Goal: Transaction & Acquisition: Purchase product/service

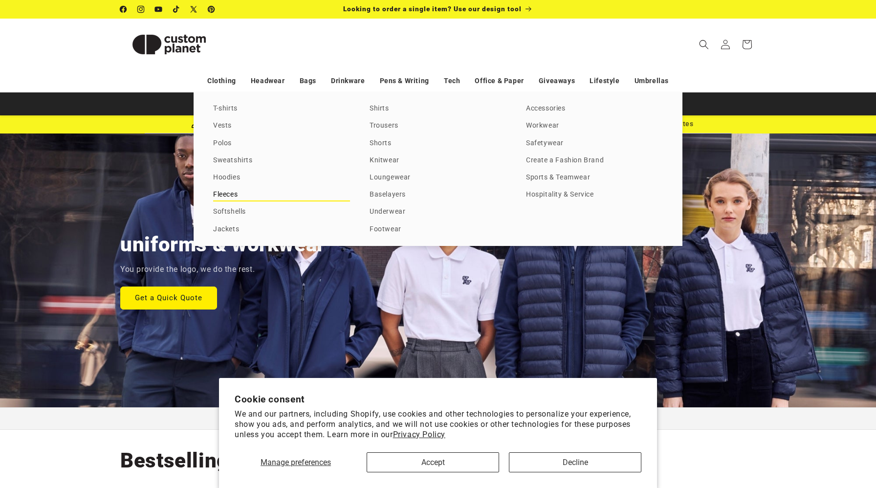
click at [225, 193] on link "Fleeces" at bounding box center [281, 194] width 137 height 13
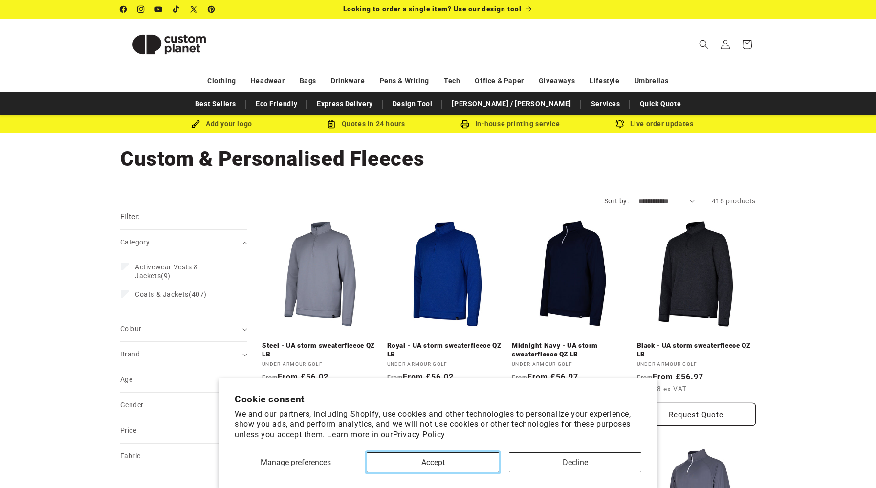
click at [427, 464] on button "Accept" at bounding box center [433, 462] width 132 height 20
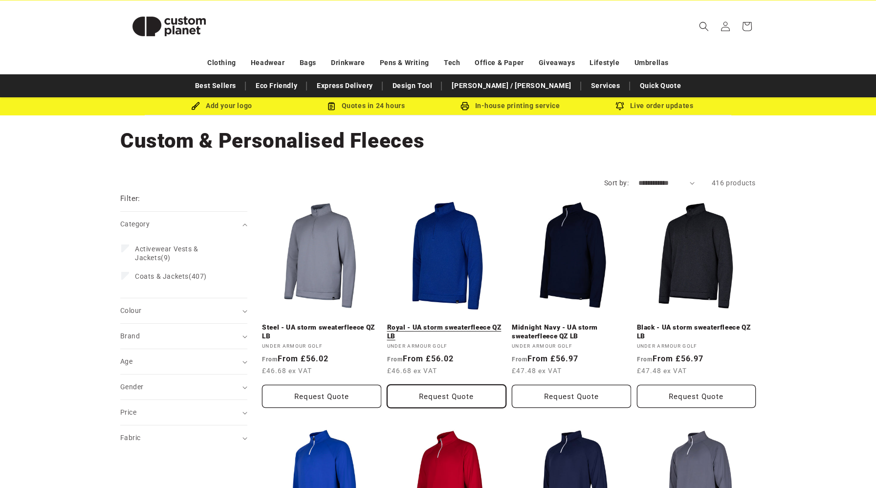
scroll to position [19, 0]
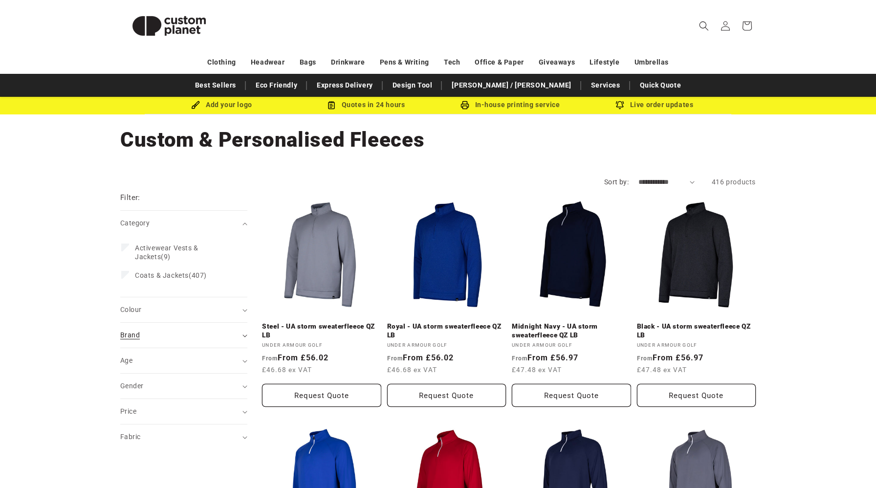
click at [230, 334] on div "Brand (0)" at bounding box center [179, 335] width 119 height 10
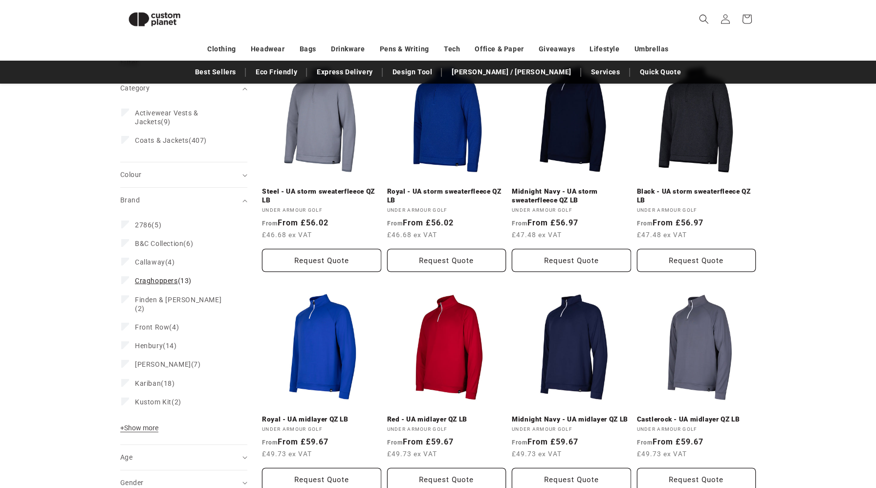
scroll to position [142, 0]
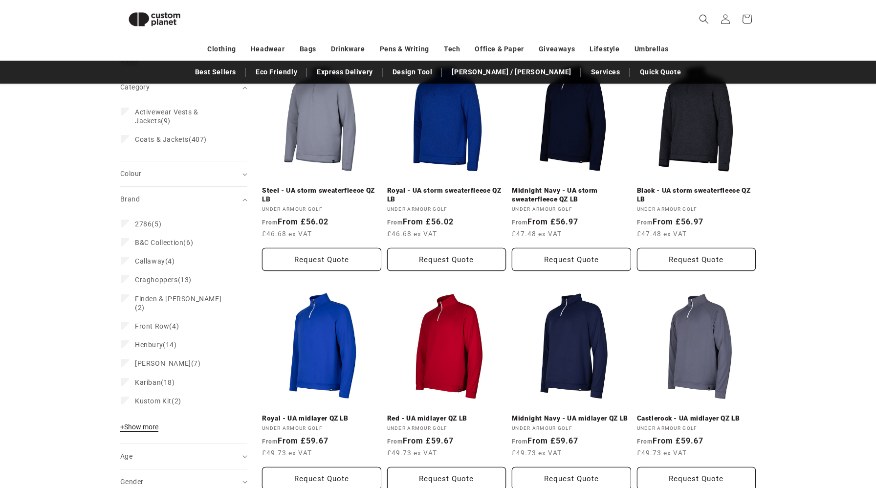
click at [149, 423] on span "+ Show more" at bounding box center [139, 427] width 38 height 8
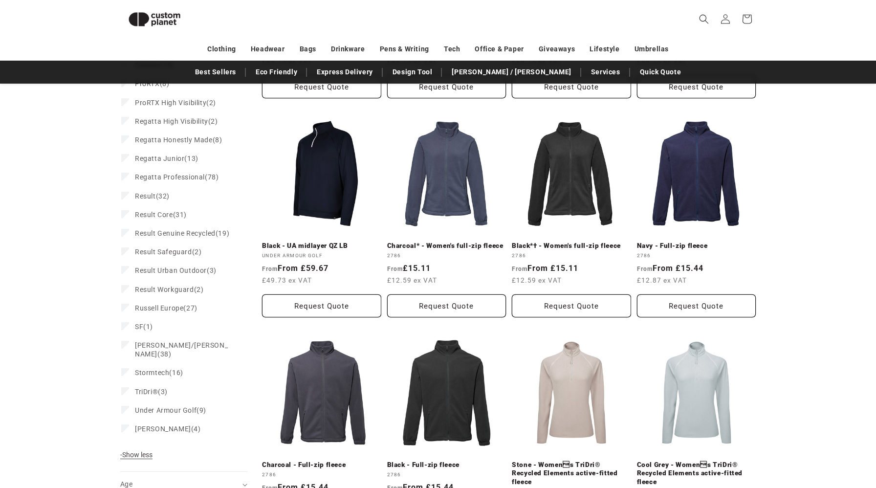
scroll to position [534, 0]
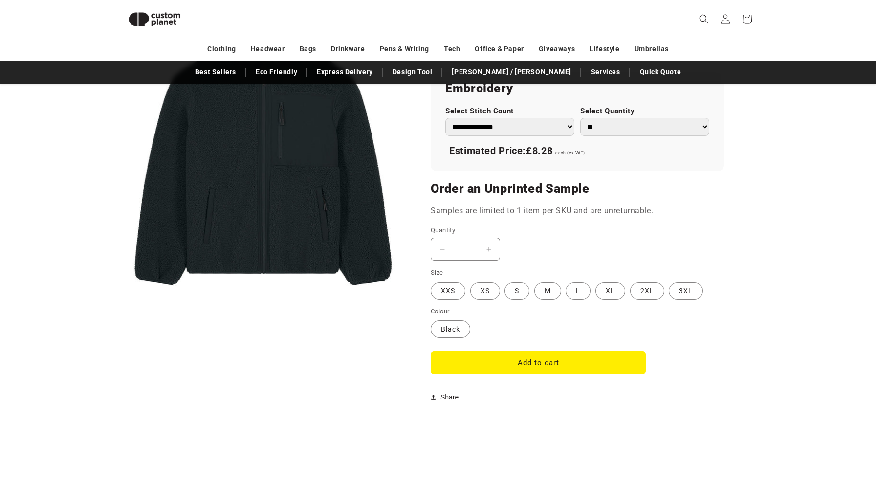
scroll to position [665, 0]
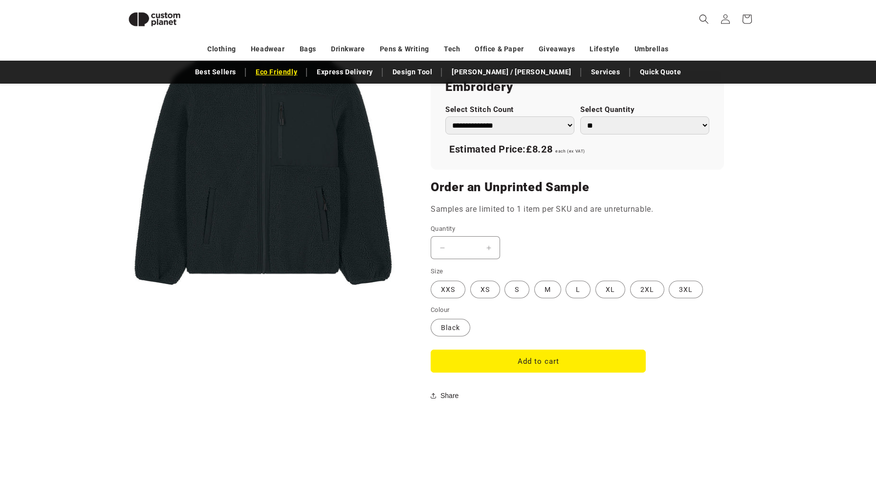
click at [302, 73] on link "Eco Friendly" at bounding box center [276, 72] width 51 height 17
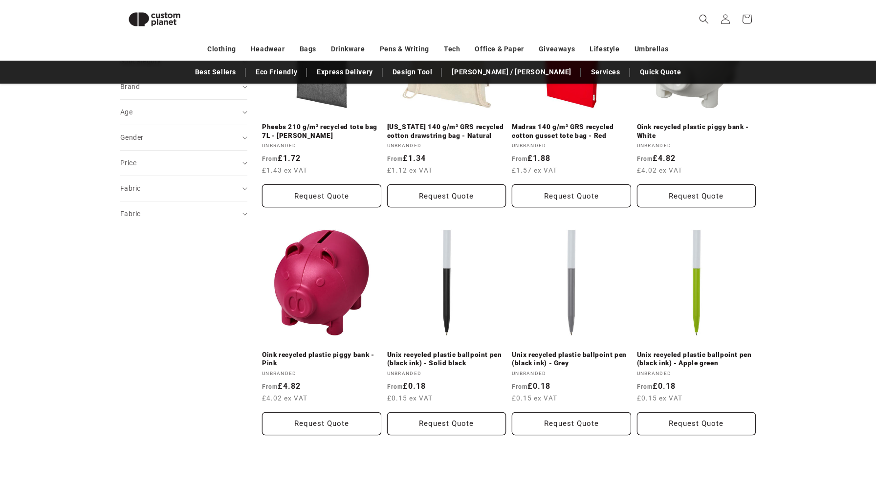
scroll to position [497, 0]
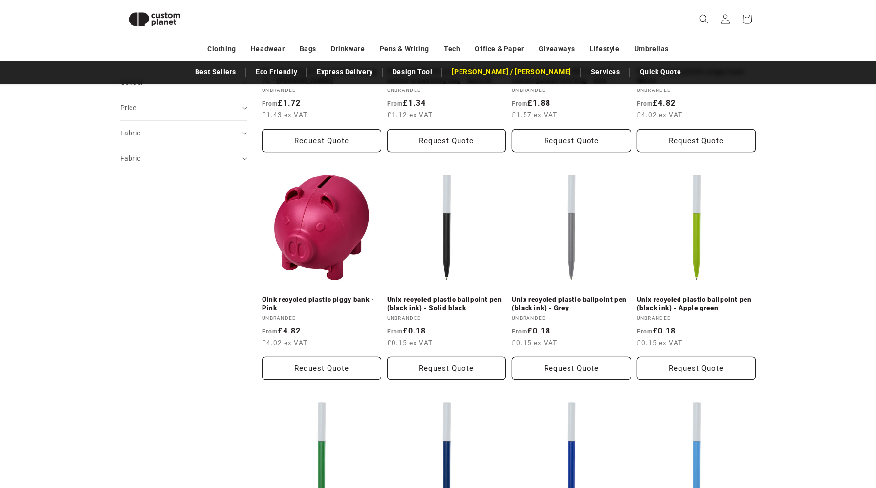
click at [499, 69] on link "[PERSON_NAME] / [PERSON_NAME]" at bounding box center [511, 72] width 129 height 17
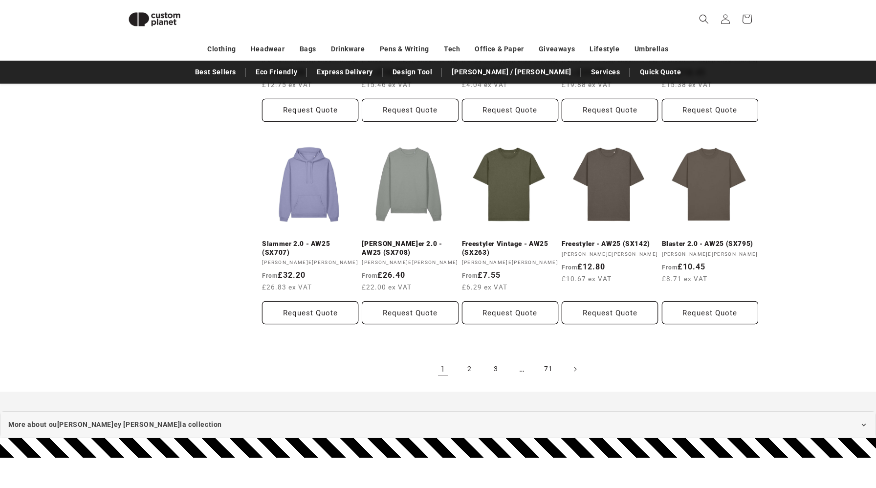
scroll to position [777, 0]
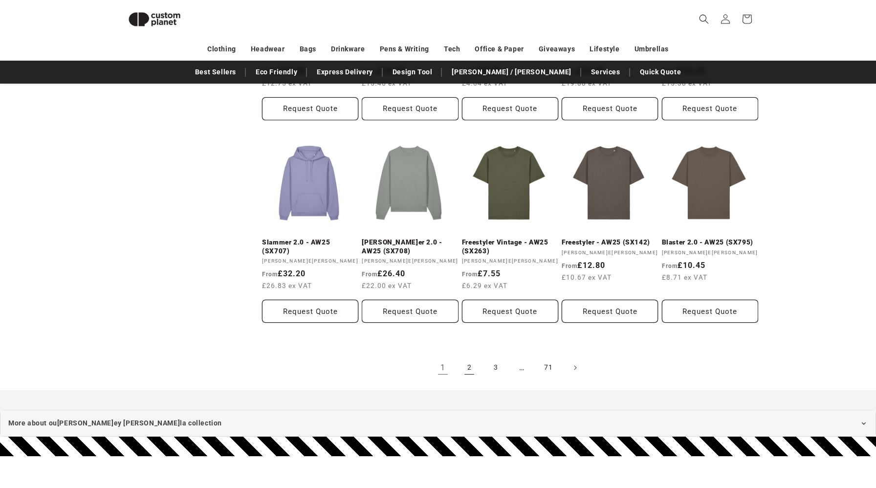
click at [473, 367] on link "2" at bounding box center [469, 368] width 22 height 22
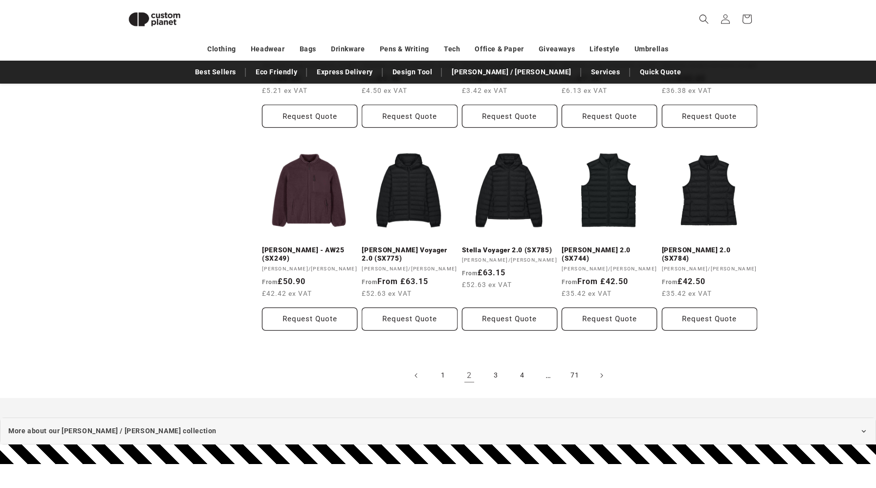
scroll to position [753, 0]
click at [596, 375] on span "Next page" at bounding box center [601, 375] width 10 height 10
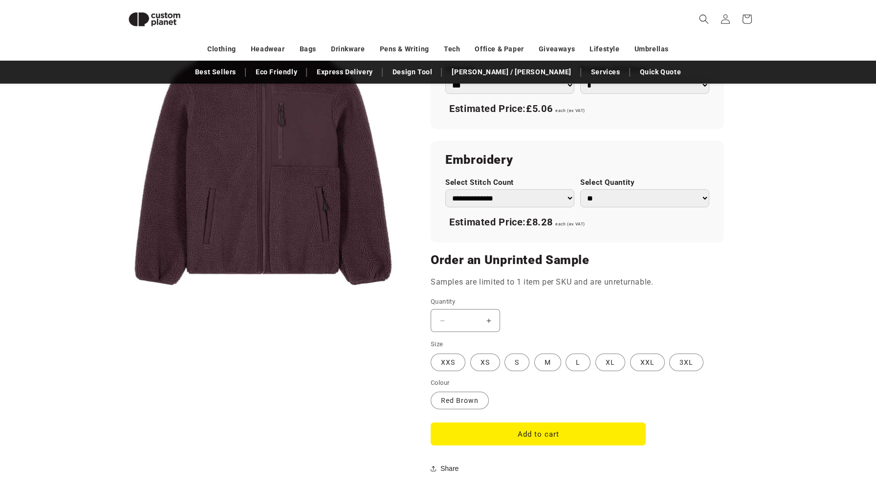
scroll to position [610, 0]
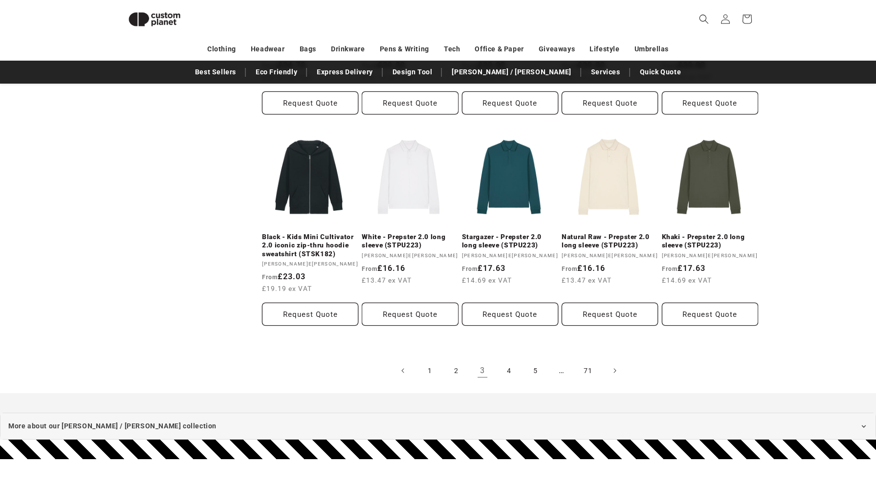
scroll to position [809, 0]
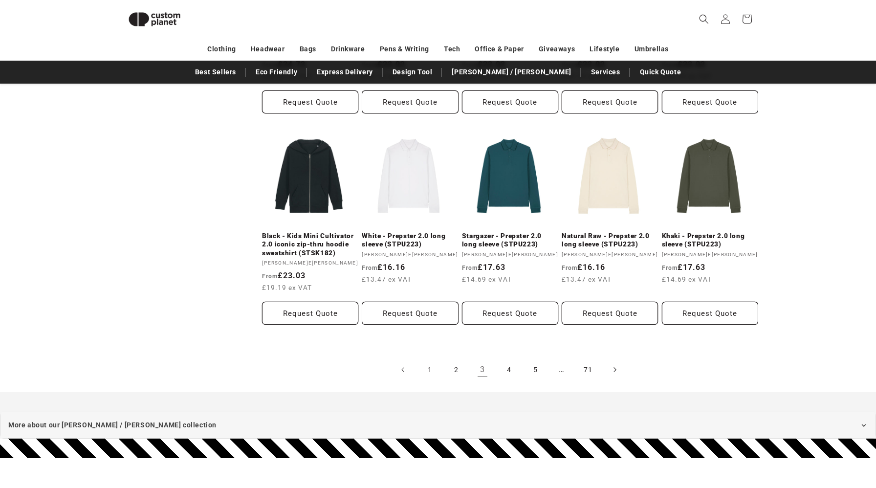
click at [611, 369] on span "Next page" at bounding box center [614, 370] width 10 height 10
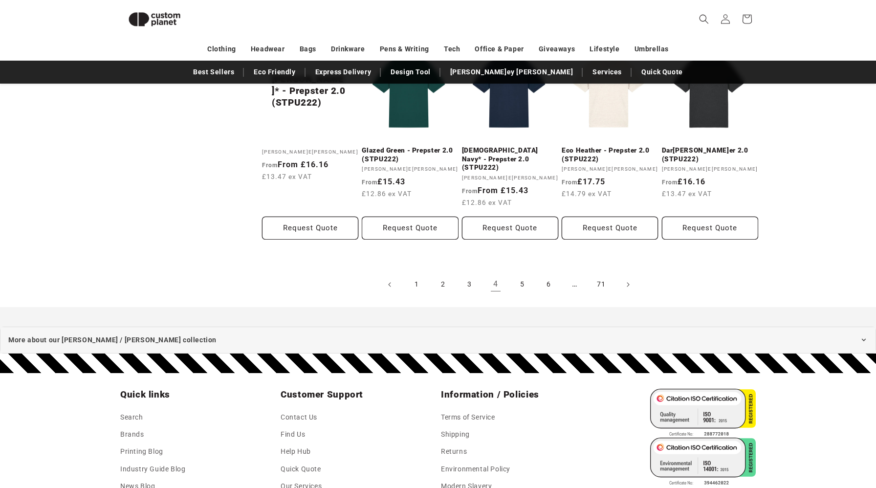
scroll to position [876, 0]
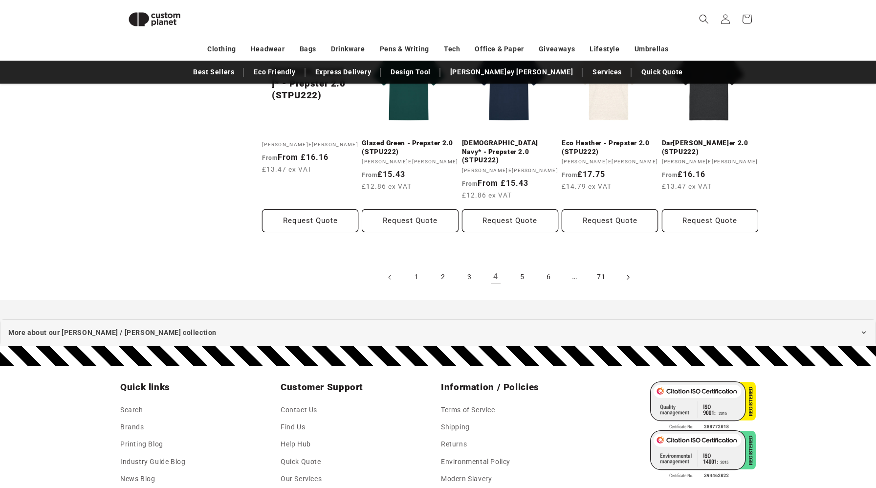
click at [628, 272] on icon "Next page" at bounding box center [628, 277] width 3 height 10
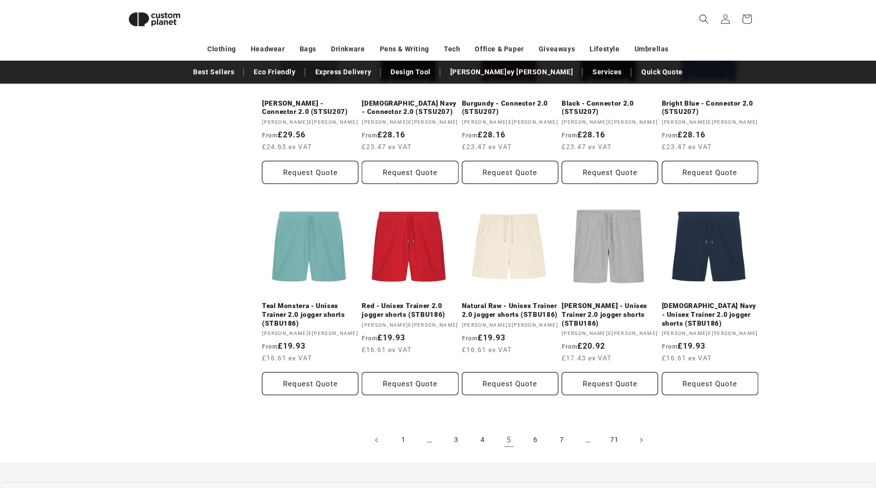
scroll to position [709, 0]
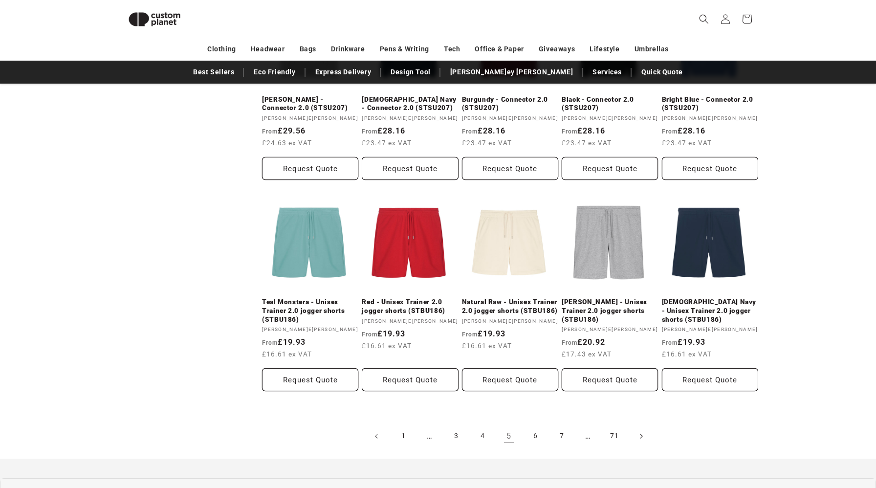
click at [644, 436] on span "Next page" at bounding box center [641, 436] width 10 height 10
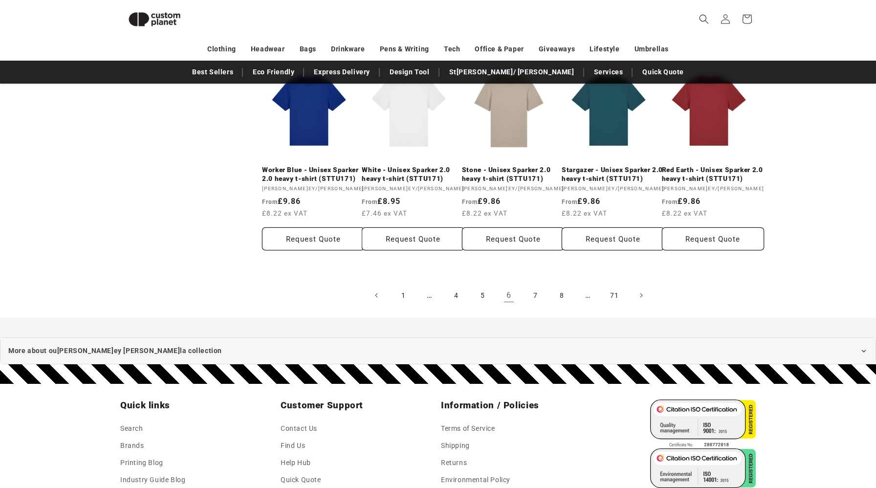
scroll to position [874, 0]
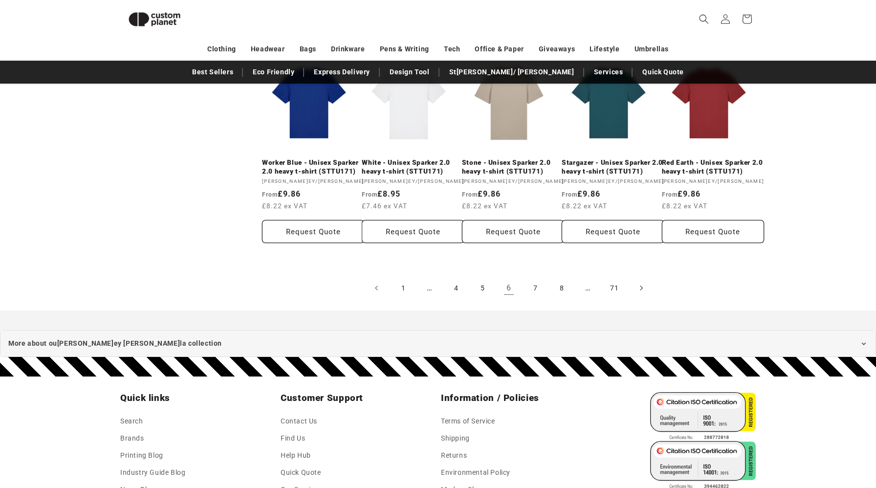
click at [644, 293] on span "Next page" at bounding box center [641, 288] width 10 height 10
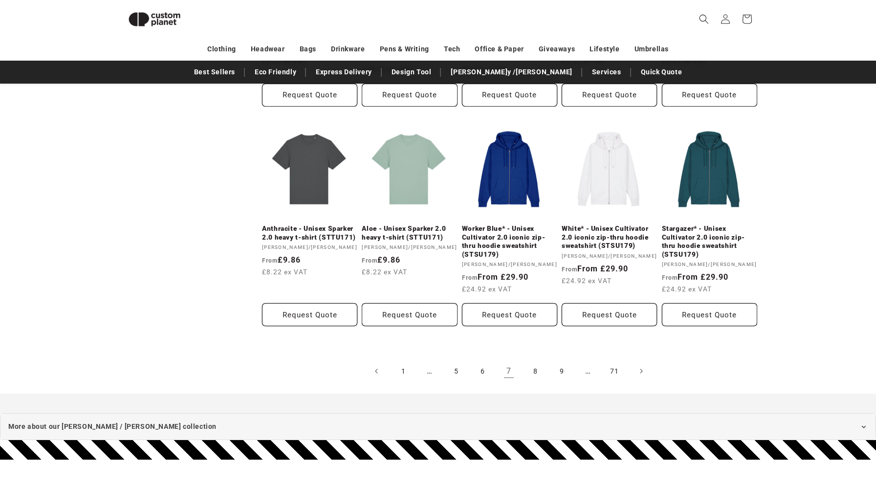
scroll to position [808, 0]
click at [639, 370] on span "Next page" at bounding box center [641, 371] width 10 height 10
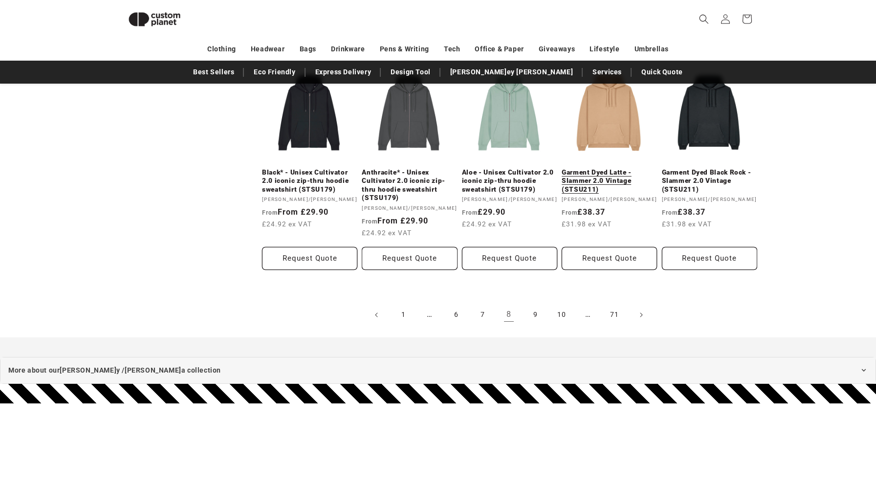
scroll to position [891, 0]
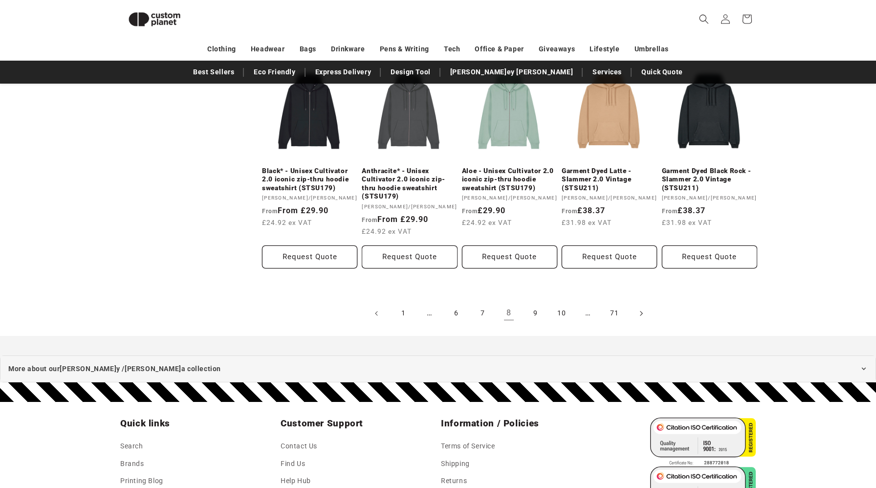
click at [640, 313] on icon "Next page" at bounding box center [641, 313] width 3 height 10
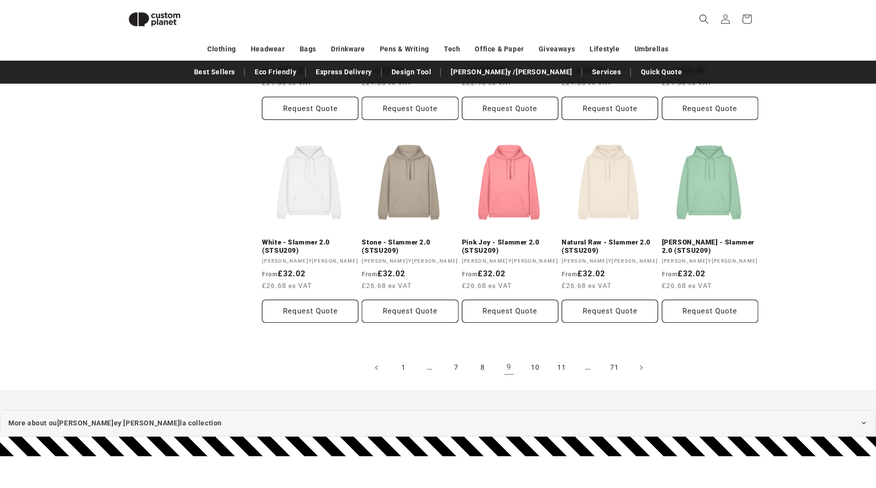
scroll to position [827, 0]
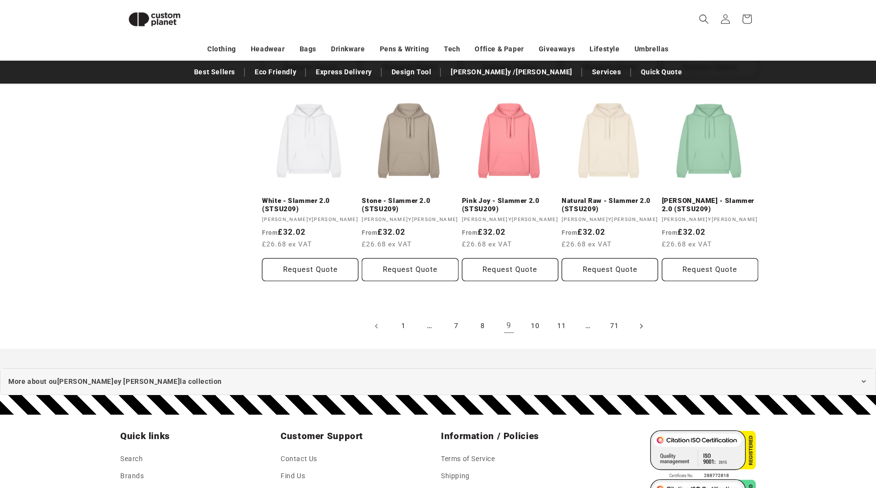
click at [643, 321] on span "Next page" at bounding box center [641, 326] width 10 height 10
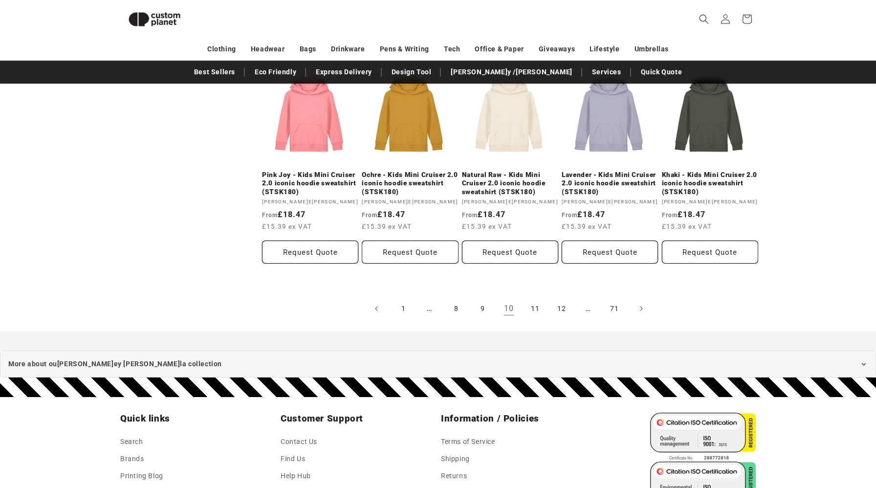
scroll to position [854, 0]
click at [641, 309] on icon "Next page" at bounding box center [641, 308] width 3 height 10
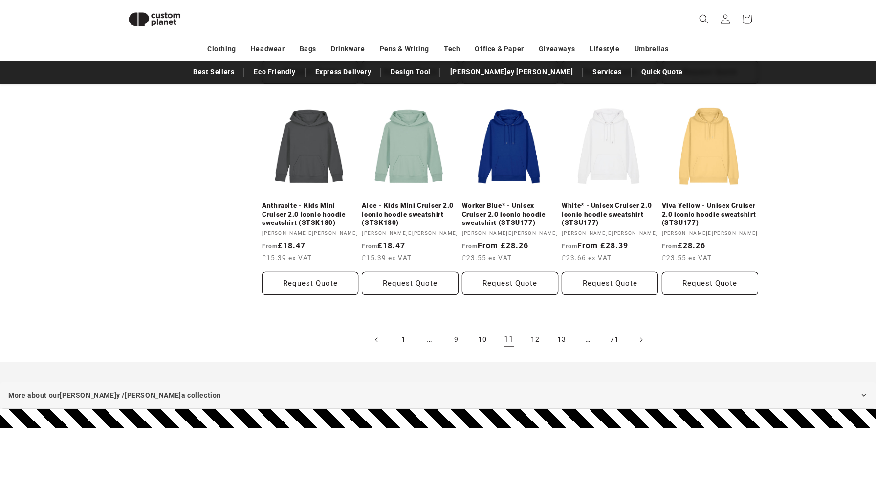
scroll to position [852, 0]
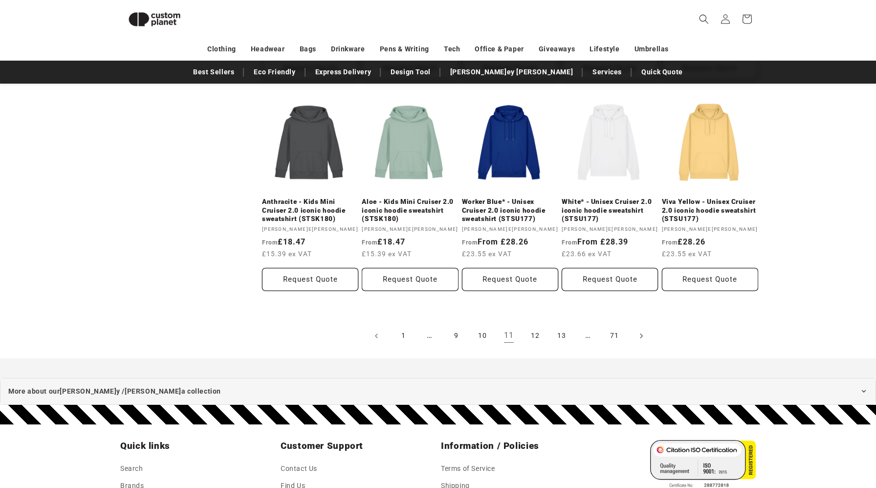
click at [644, 331] on span "Next page" at bounding box center [641, 336] width 10 height 10
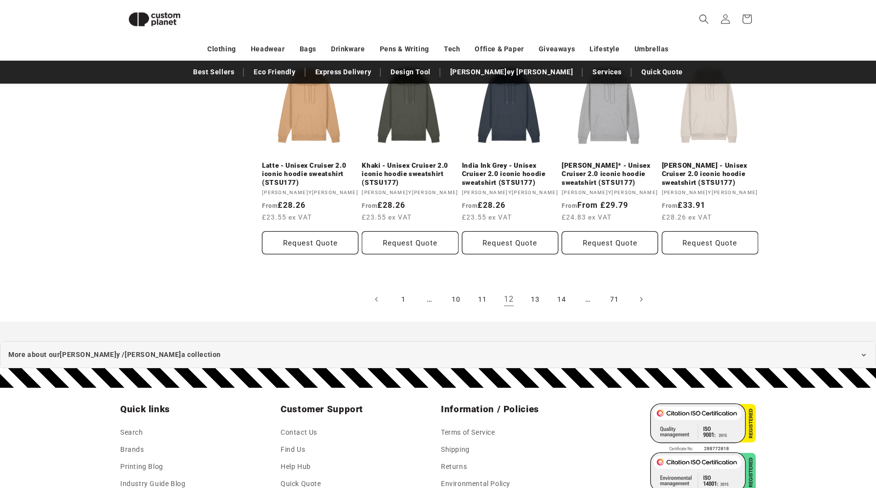
scroll to position [937, 0]
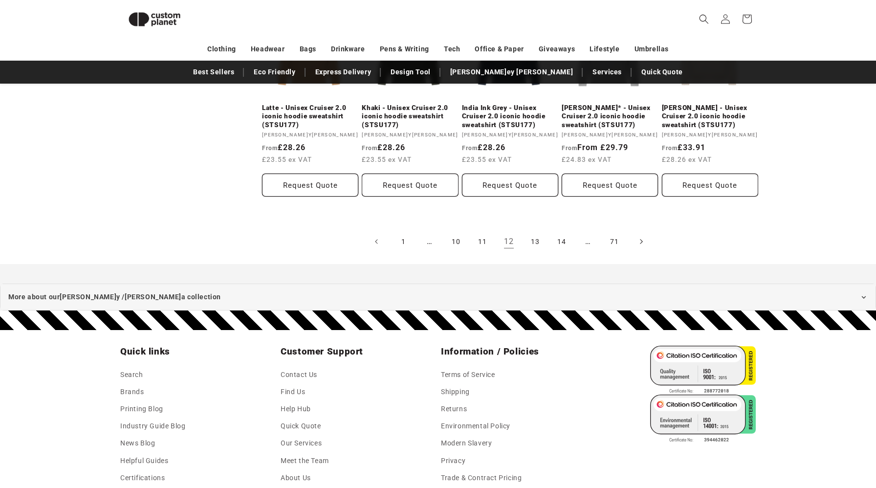
click at [640, 237] on icon "Next page" at bounding box center [641, 242] width 3 height 10
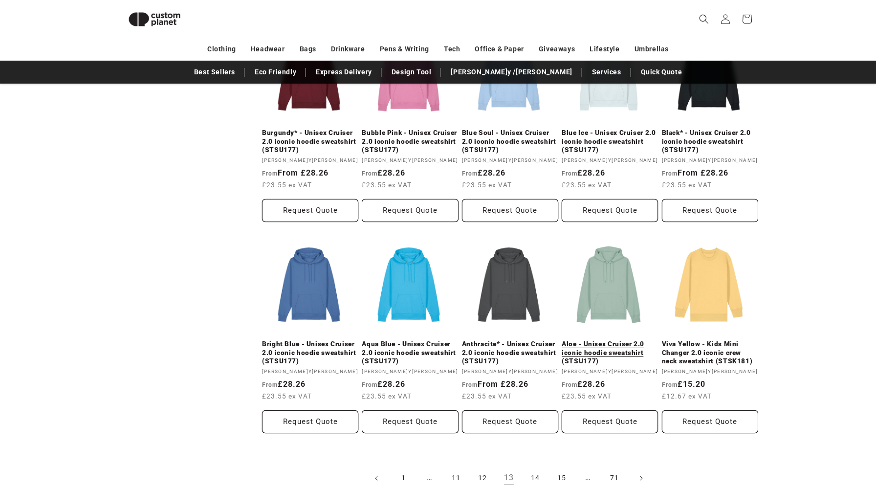
scroll to position [763, 0]
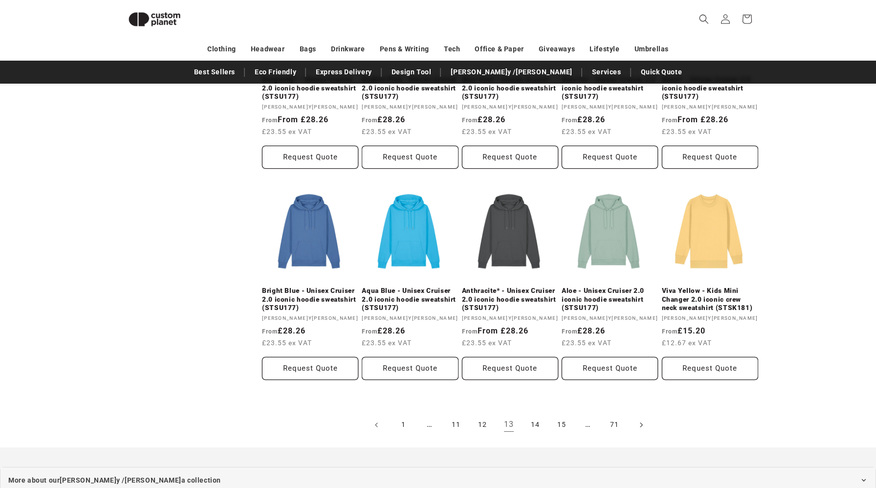
click at [646, 414] on link "Next page" at bounding box center [641, 425] width 22 height 22
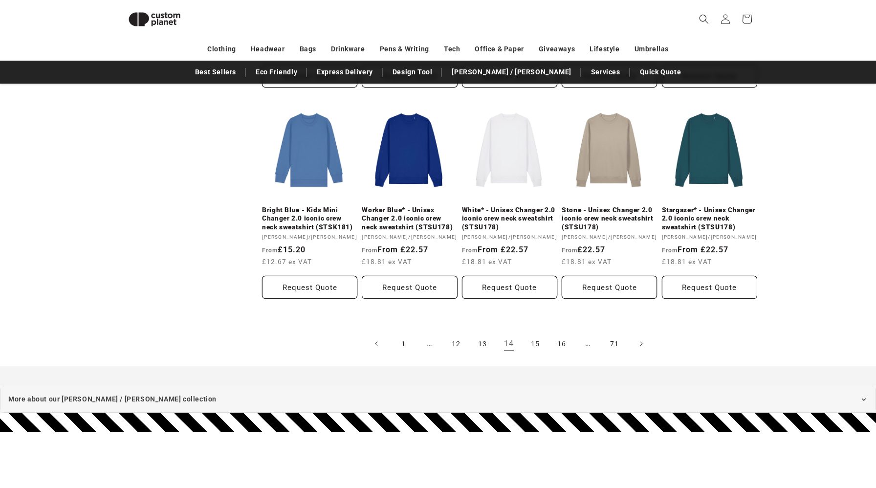
scroll to position [898, 0]
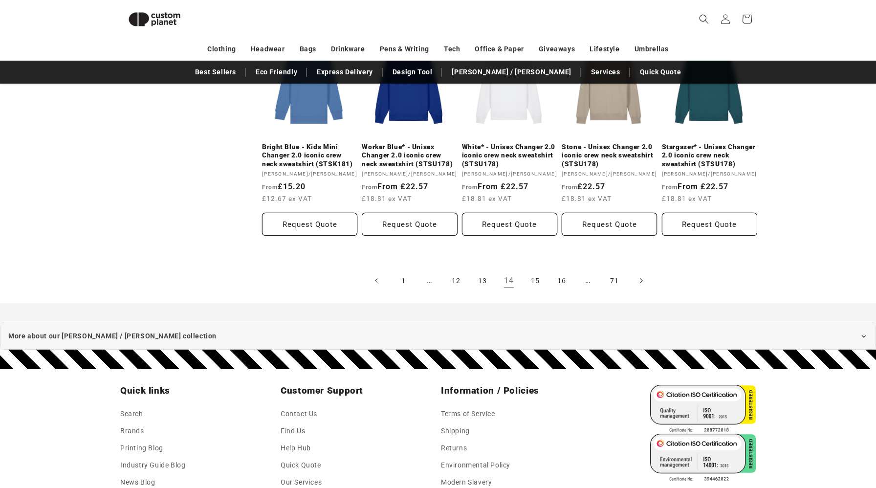
click at [642, 276] on icon "Next page" at bounding box center [641, 281] width 3 height 10
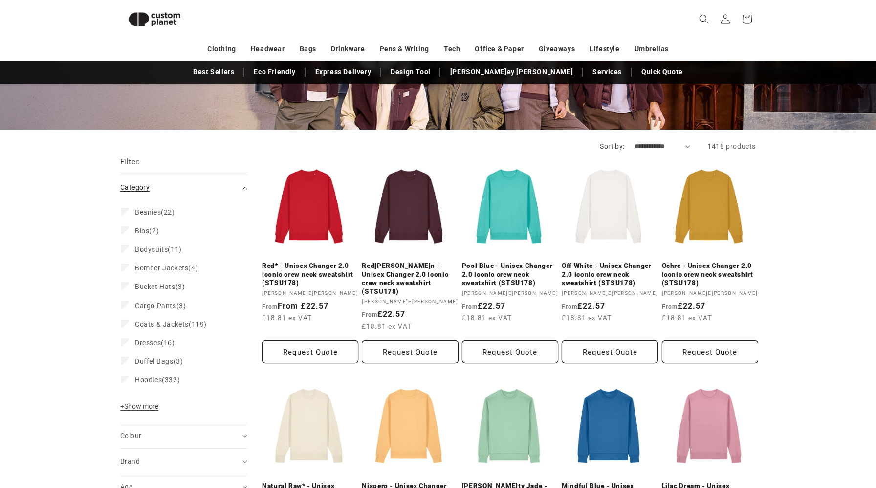
scroll to position [133, 0]
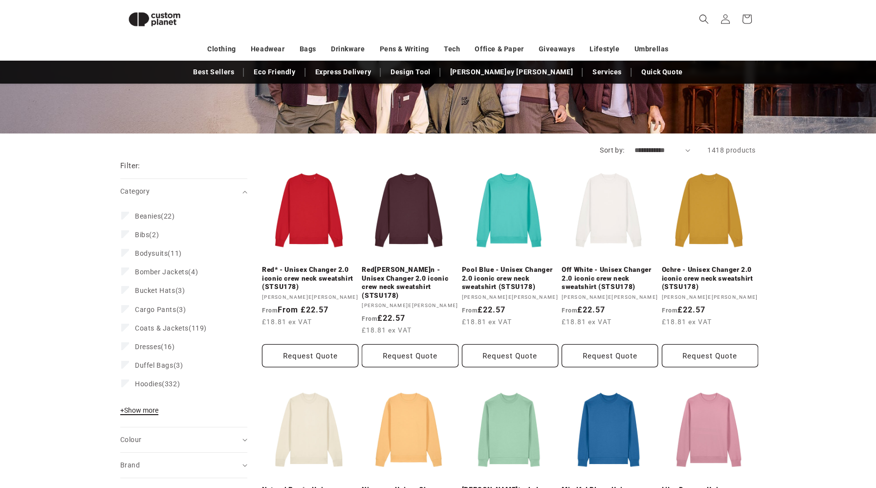
click at [144, 408] on span "+ Show more" at bounding box center [139, 410] width 38 height 8
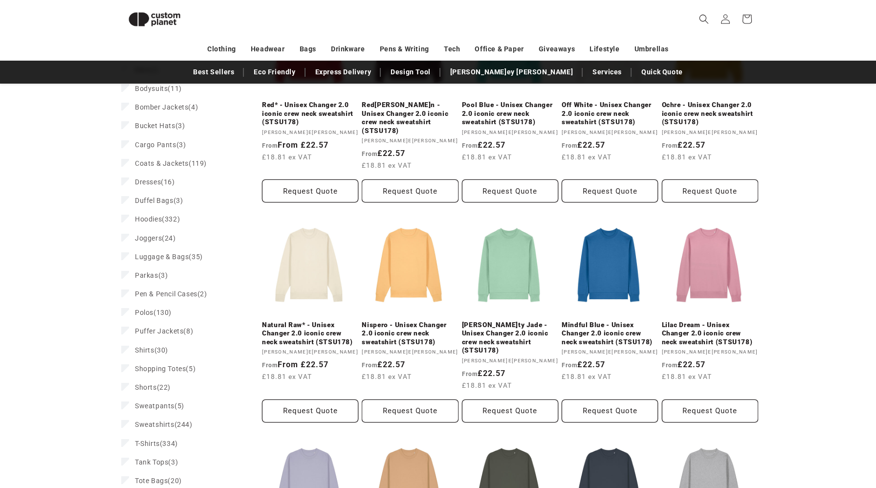
scroll to position [325, 0]
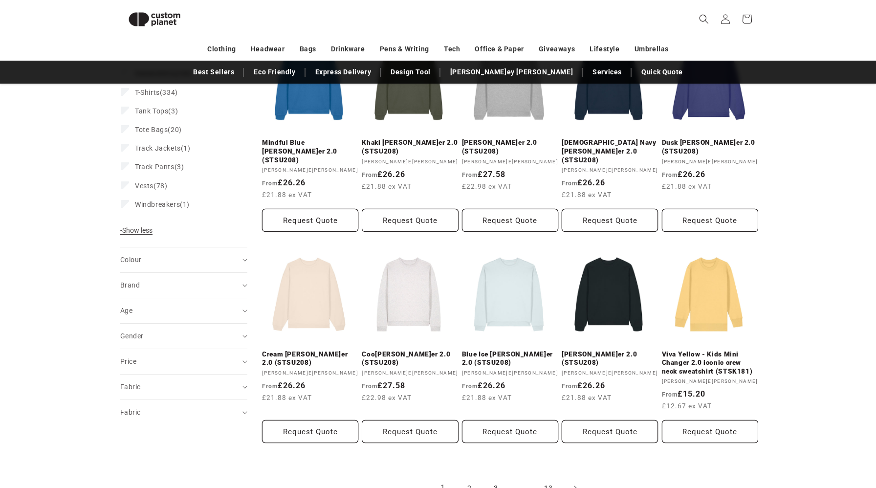
scroll to position [719, 0]
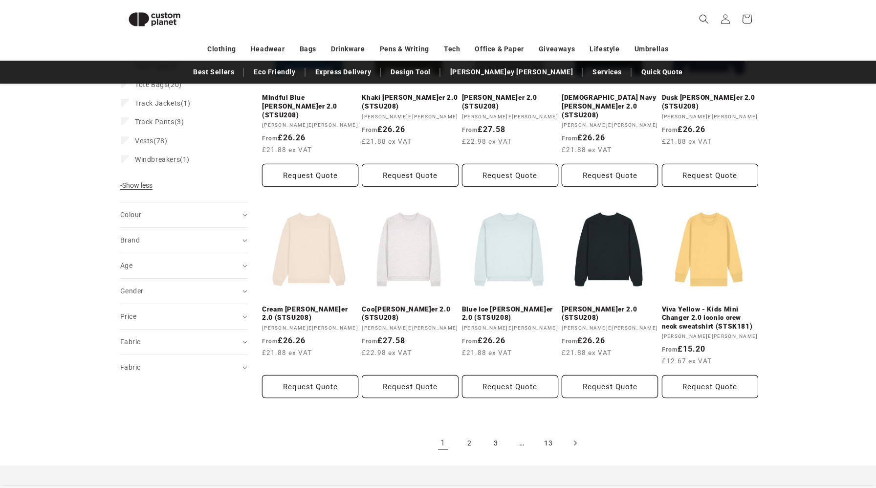
click at [576, 437] on icon "Next page" at bounding box center [575, 442] width 3 height 10
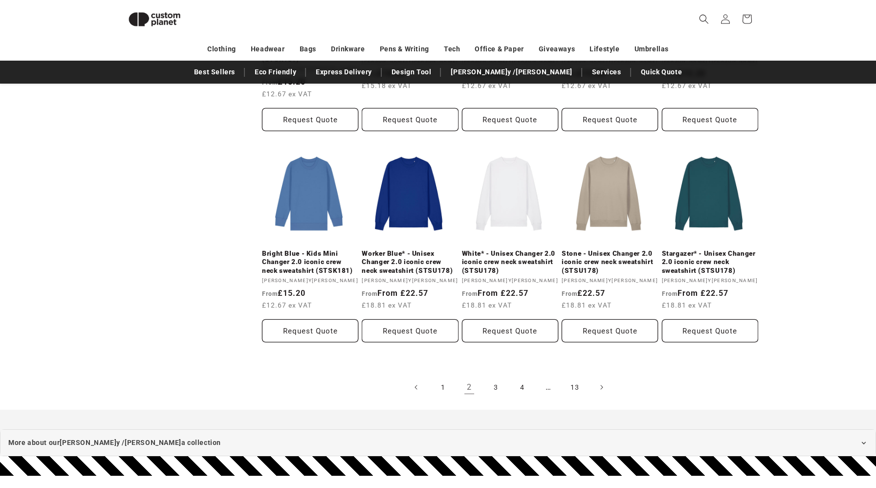
scroll to position [842, 0]
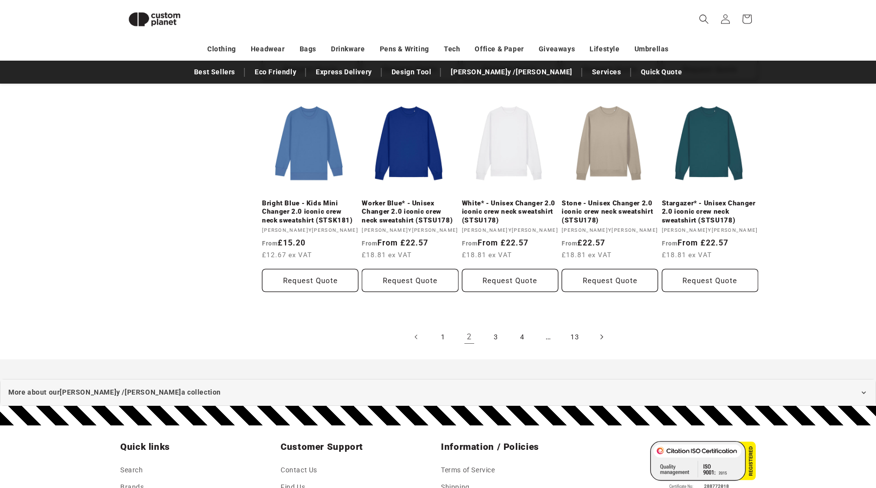
click at [597, 332] on span "Next page" at bounding box center [601, 337] width 10 height 10
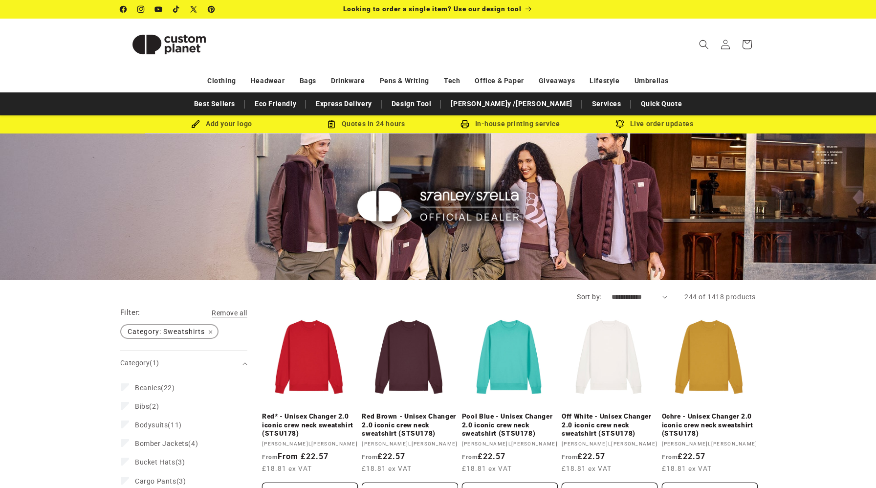
click at [211, 332] on span "Category: Sweatshirts Remove filter" at bounding box center [169, 331] width 96 height 13
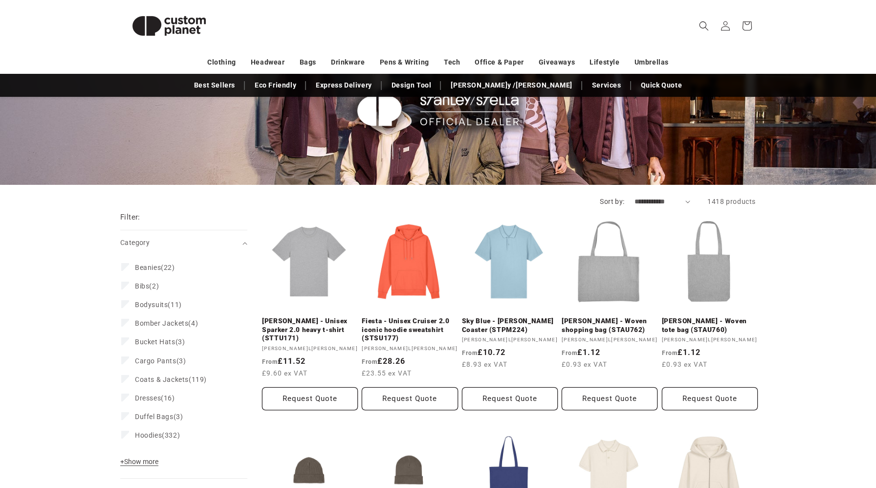
scroll to position [96, 0]
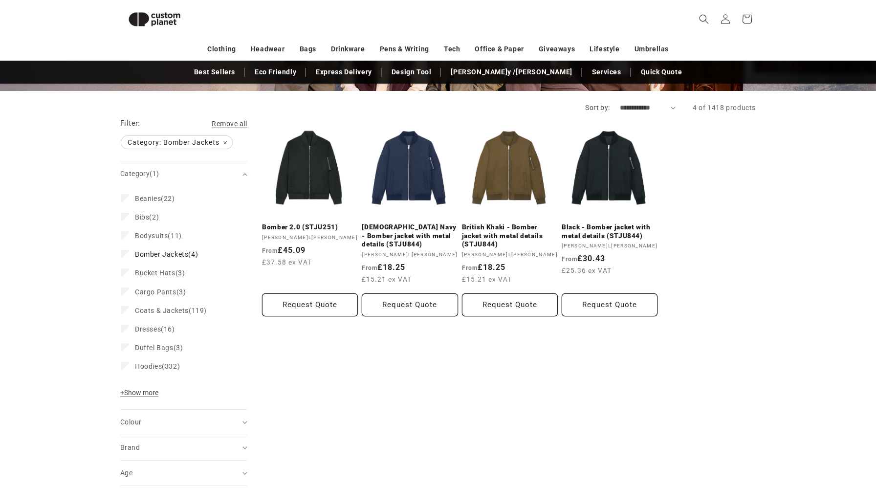
scroll to position [173, 0]
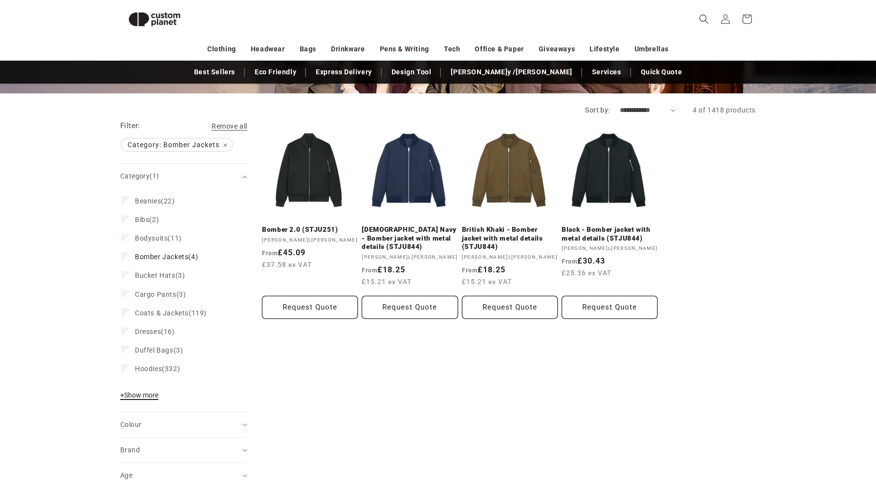
click at [141, 393] on span "+ Show more" at bounding box center [139, 395] width 38 height 8
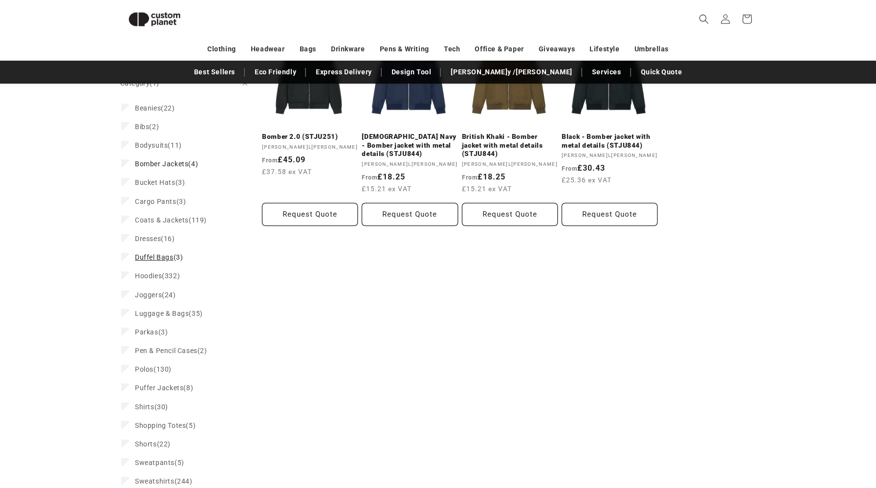
scroll to position [268, 0]
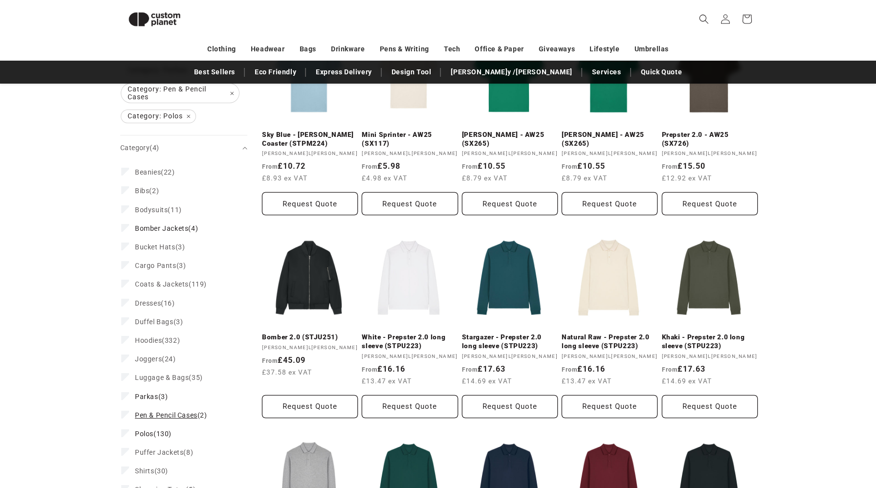
click at [126, 414] on icon at bounding box center [125, 413] width 5 height 3
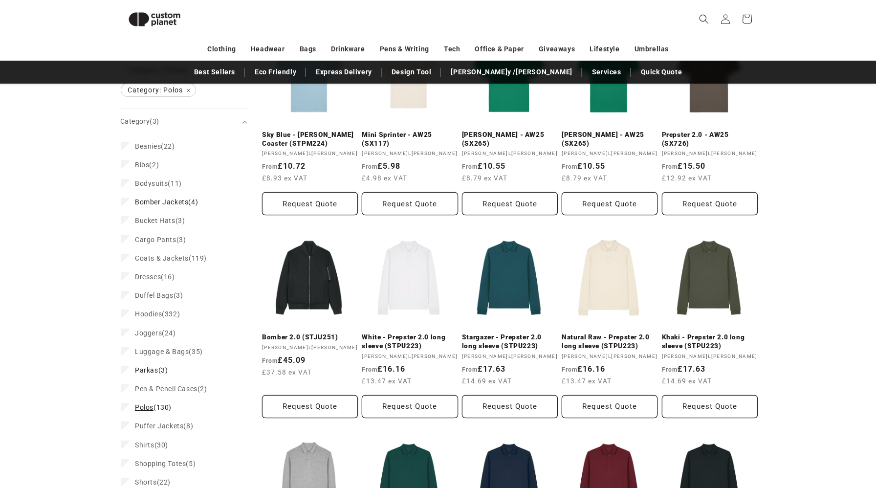
click at [127, 408] on icon at bounding box center [125, 406] width 5 height 3
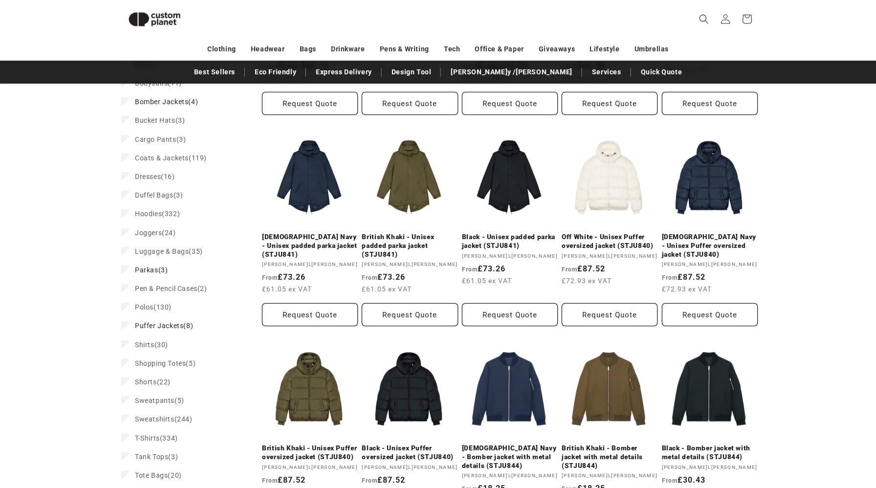
scroll to position [364, 0]
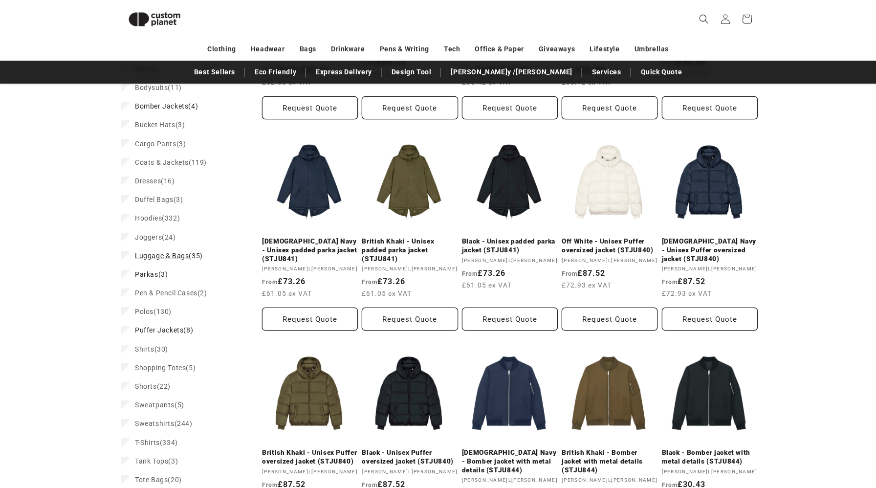
click at [138, 258] on span "Luggage & Bags" at bounding box center [162, 256] width 54 height 8
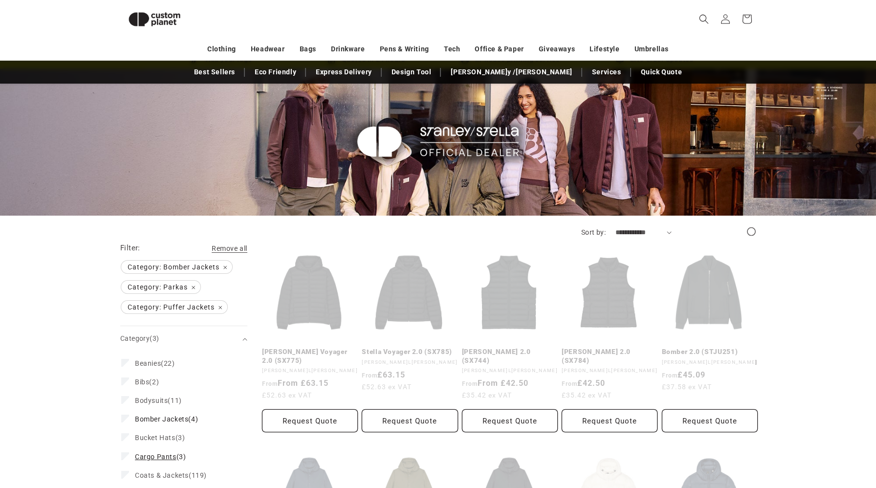
scroll to position [22, 0]
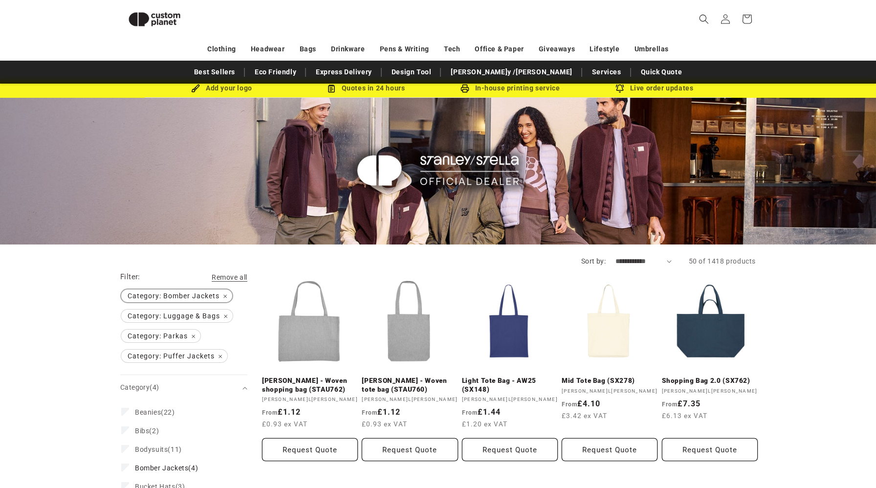
click at [226, 296] on span "Category: Bomber Jackets Remove filter" at bounding box center [176, 295] width 111 height 13
click at [194, 313] on span "Category: Parkas Remove filter" at bounding box center [160, 315] width 79 height 13
click at [218, 317] on span "Category: Puffer Jackets Remove filter" at bounding box center [174, 315] width 106 height 13
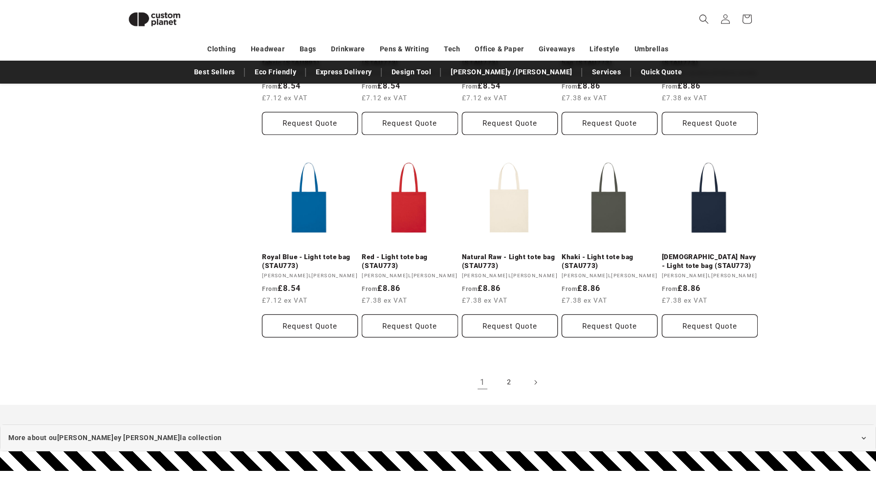
scroll to position [763, 0]
click at [511, 385] on link "2" at bounding box center [509, 382] width 22 height 22
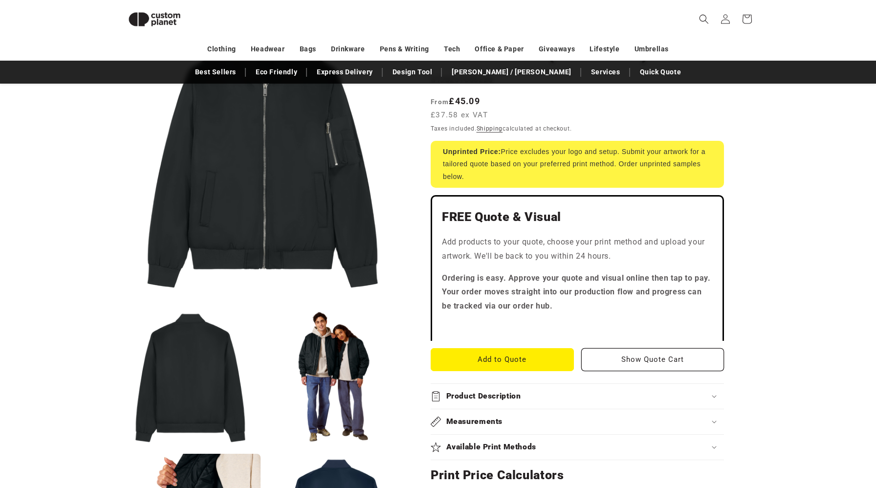
scroll to position [116, 0]
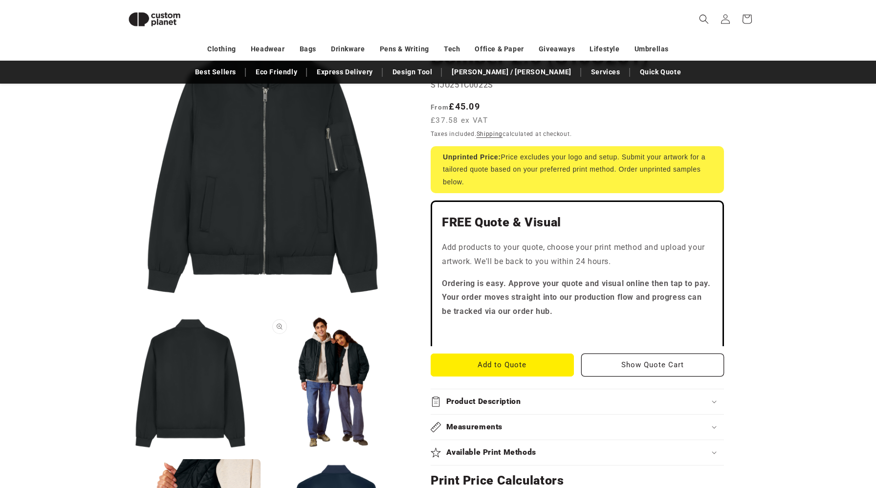
click at [266, 453] on button "Open media 3 in modal" at bounding box center [266, 453] width 0 height 0
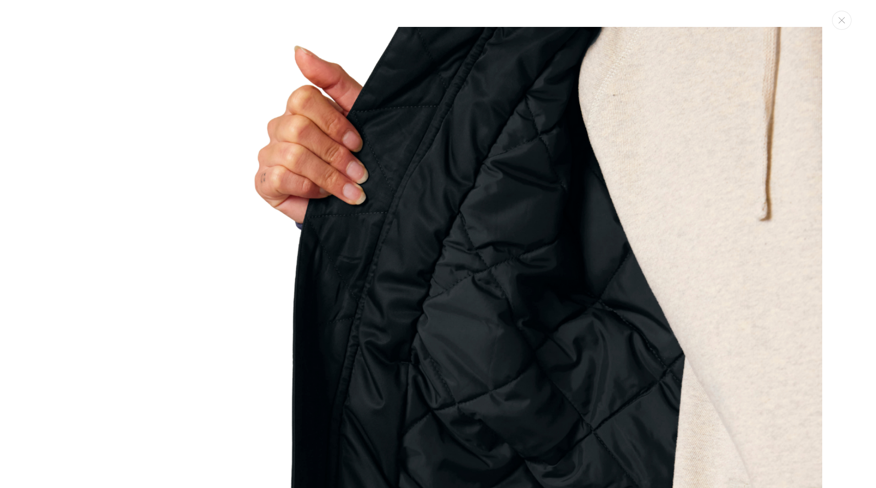
scroll to position [2399, 0]
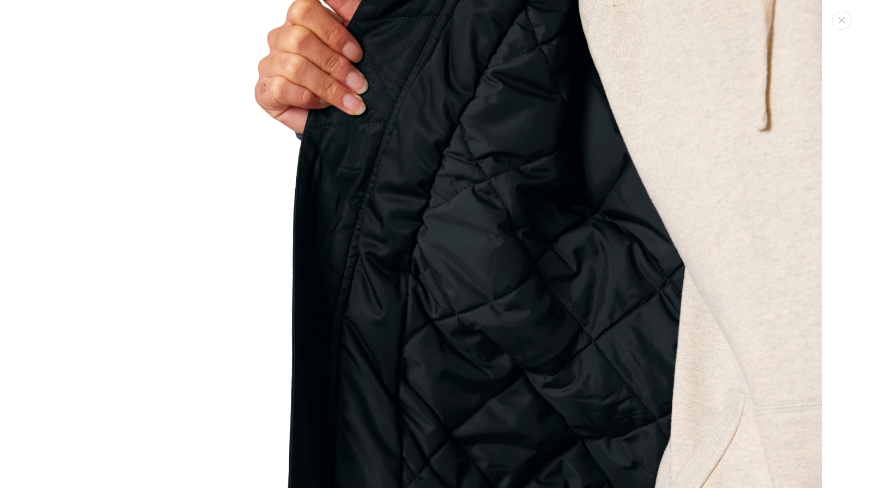
click at [255, 373] on img "Media gallery" at bounding box center [438, 321] width 768 height 768
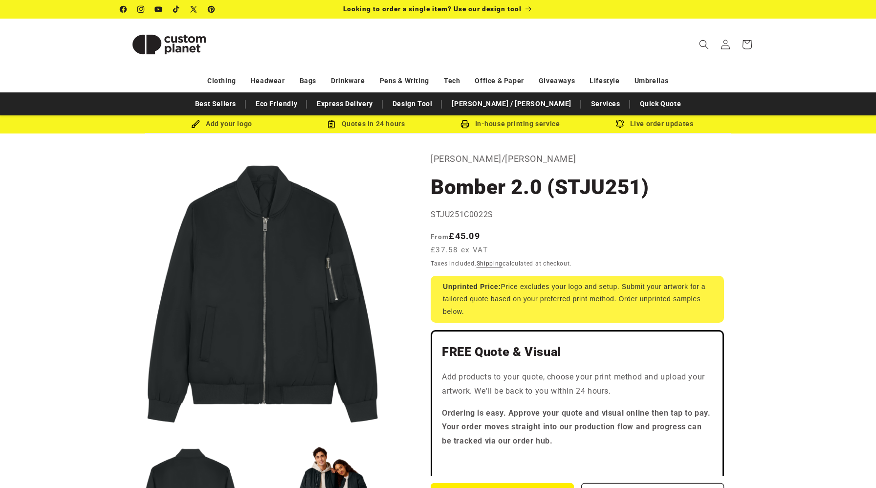
scroll to position [6, 0]
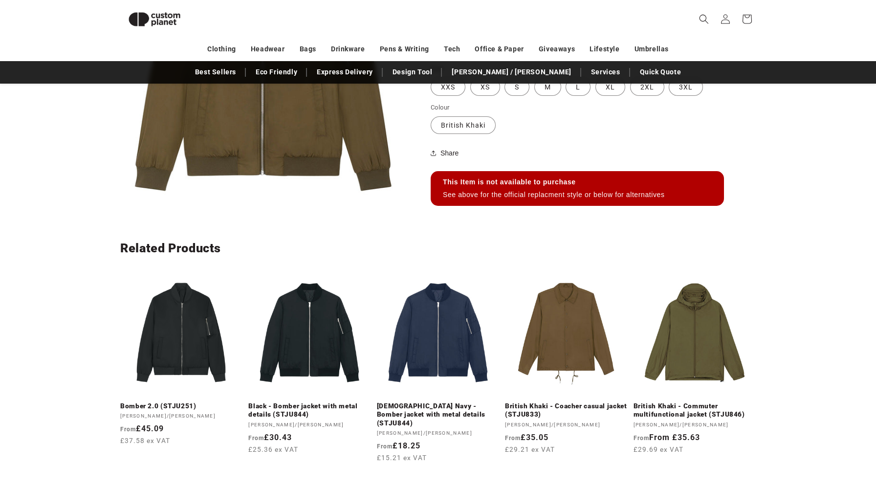
scroll to position [433, 0]
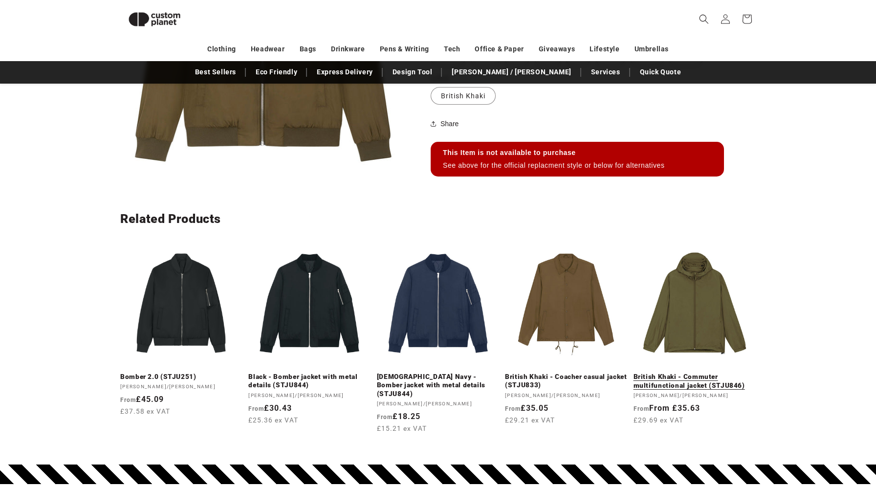
click at [695, 372] on link "British Khaki - Commuter multifunctional jacket (STJU846)" at bounding box center [694, 380] width 122 height 17
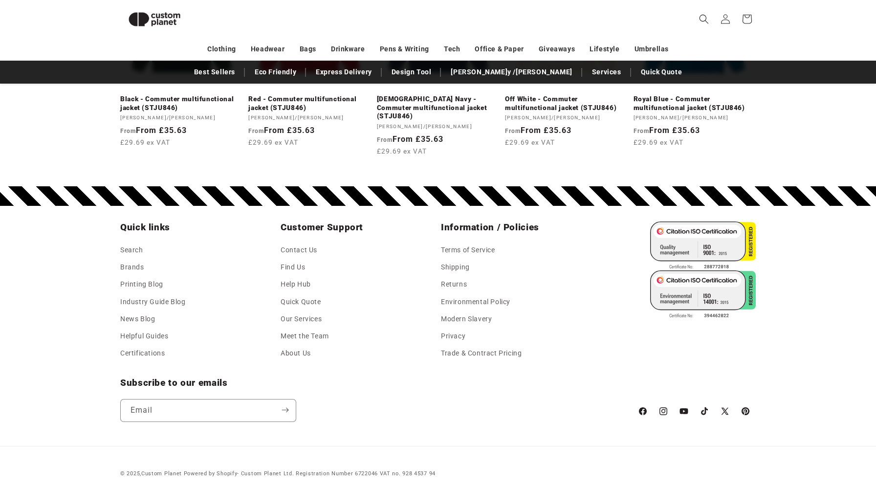
scroll to position [1454, 0]
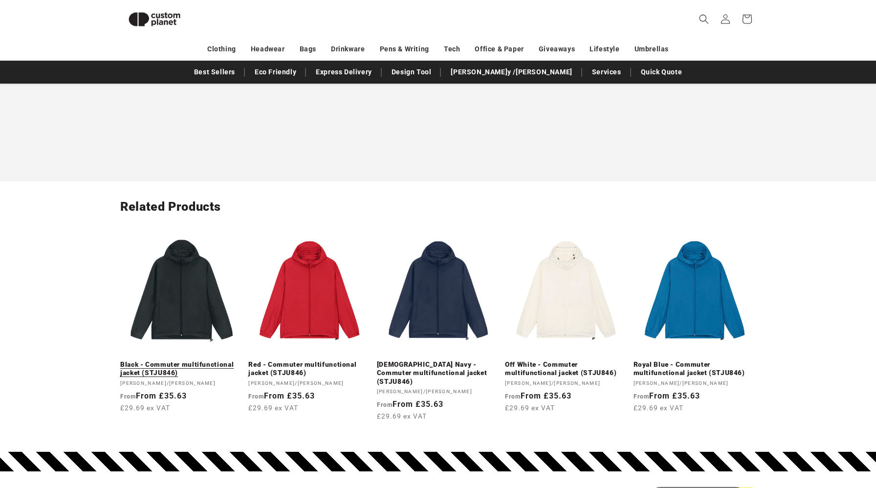
click at [187, 360] on link "Black - Commuter multifunctional jacket (STJU846)" at bounding box center [181, 368] width 122 height 17
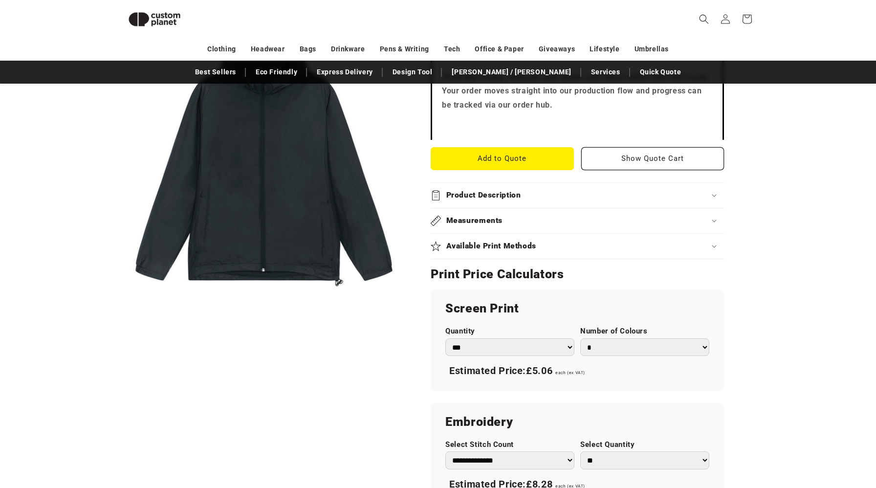
scroll to position [383, 0]
click at [712, 196] on icon at bounding box center [714, 195] width 5 height 3
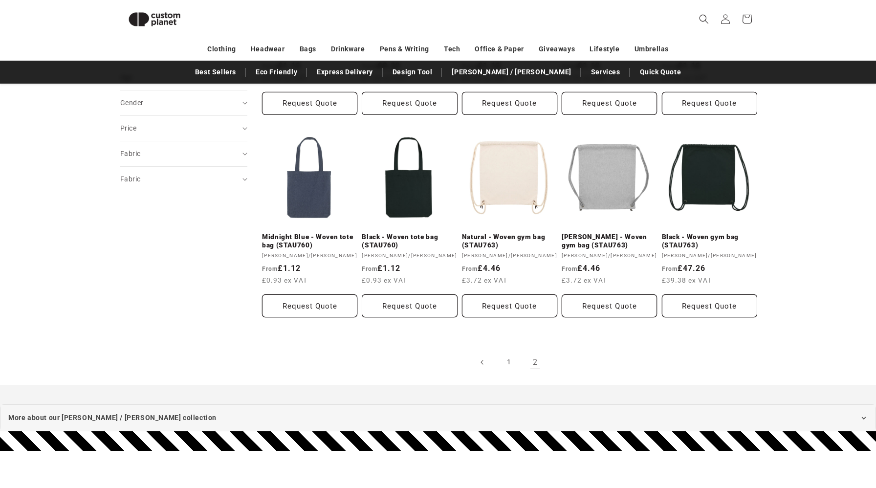
scroll to position [571, 0]
click at [512, 366] on link "1" at bounding box center [509, 363] width 22 height 22
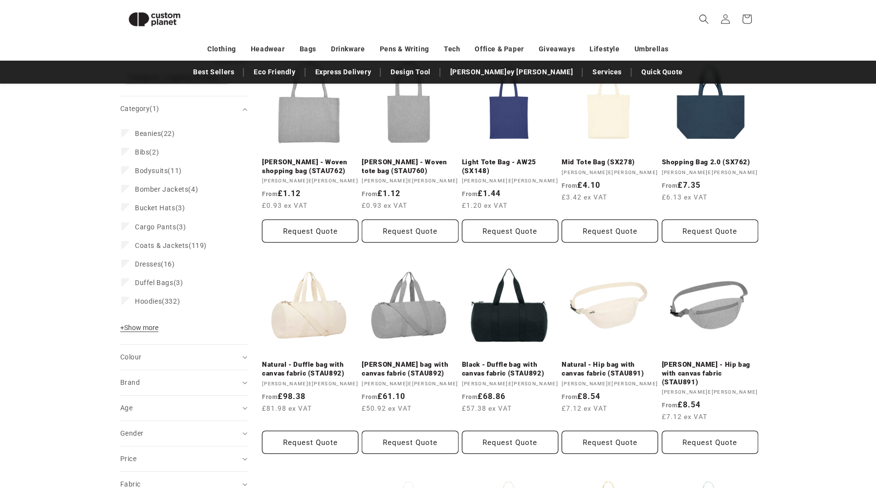
scroll to position [353, 0]
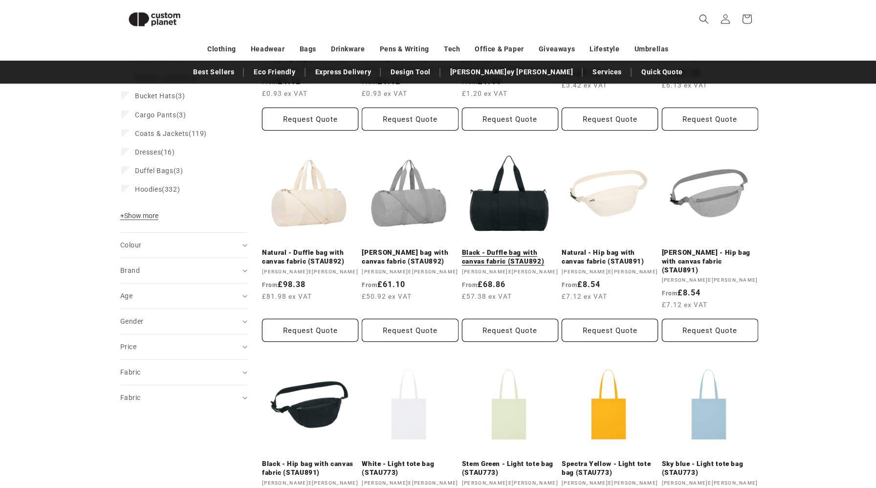
click at [524, 248] on link "Black - Duffle bag with canvas fabric (STAU892)" at bounding box center [510, 256] width 96 height 17
click at [313, 459] on link "Black - Hip bag with canvas fabric (STAU891)" at bounding box center [310, 467] width 96 height 17
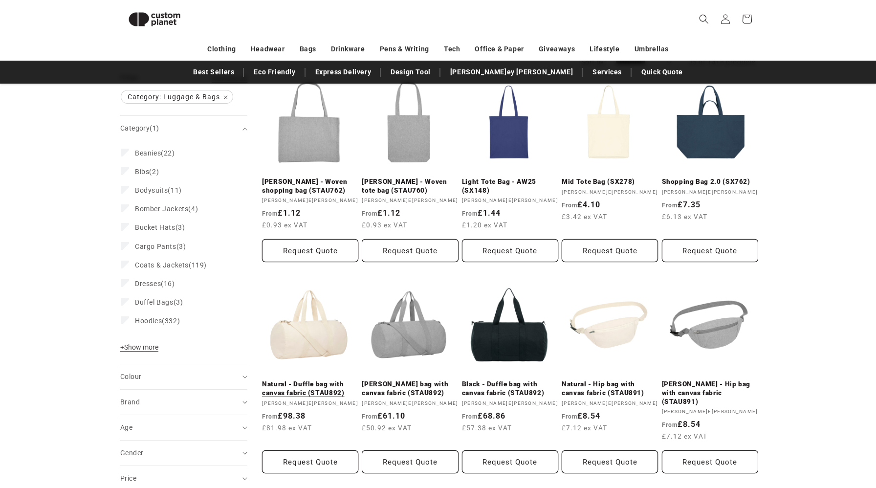
scroll to position [216, 0]
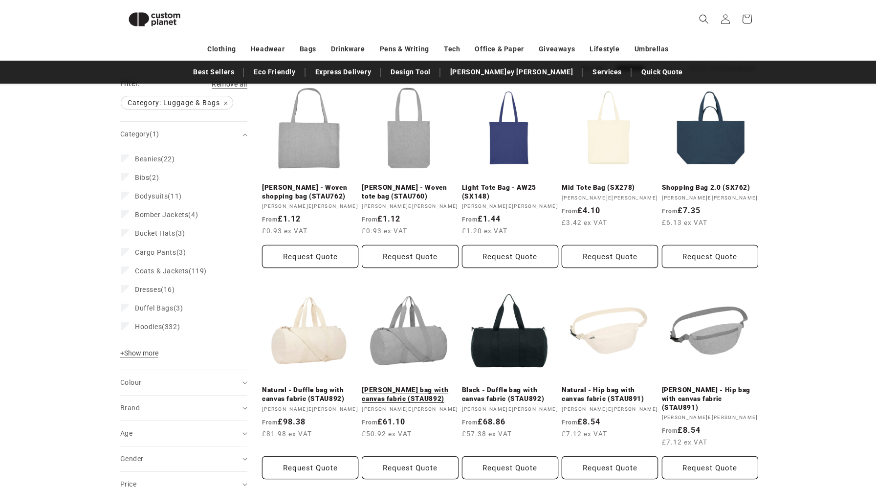
click at [408, 386] on link "[PERSON_NAME] bag with canvas fabric (STAU892)" at bounding box center [410, 394] width 96 height 17
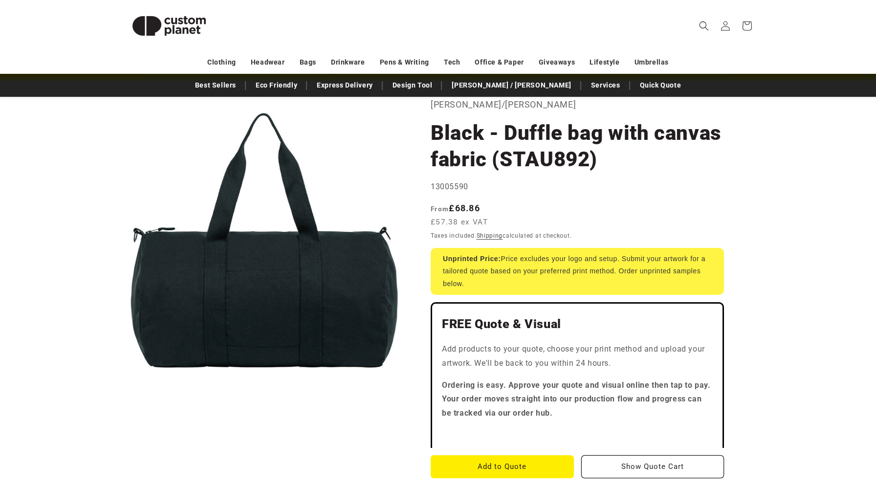
scroll to position [65, 0]
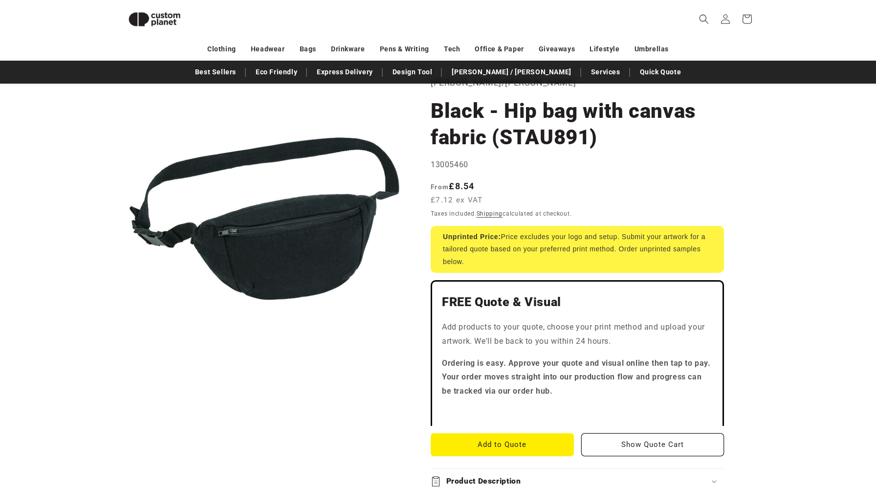
scroll to position [26, 0]
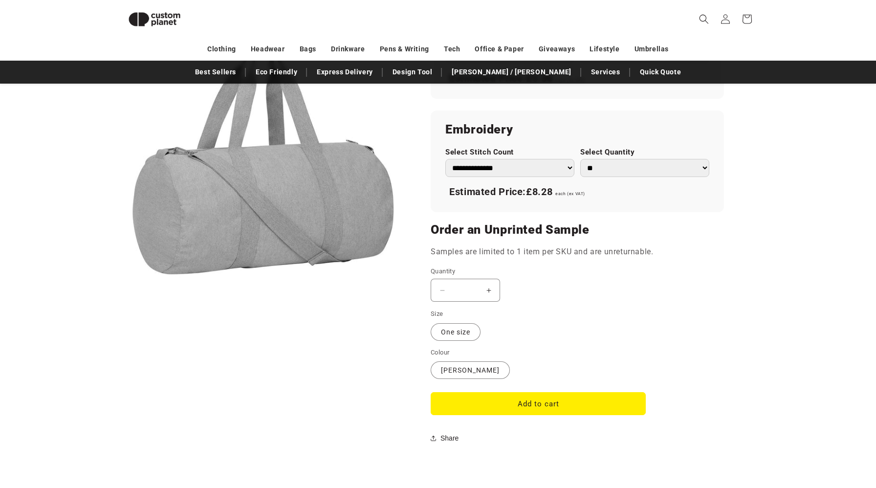
scroll to position [599, 0]
